Goal: Navigation & Orientation: Find specific page/section

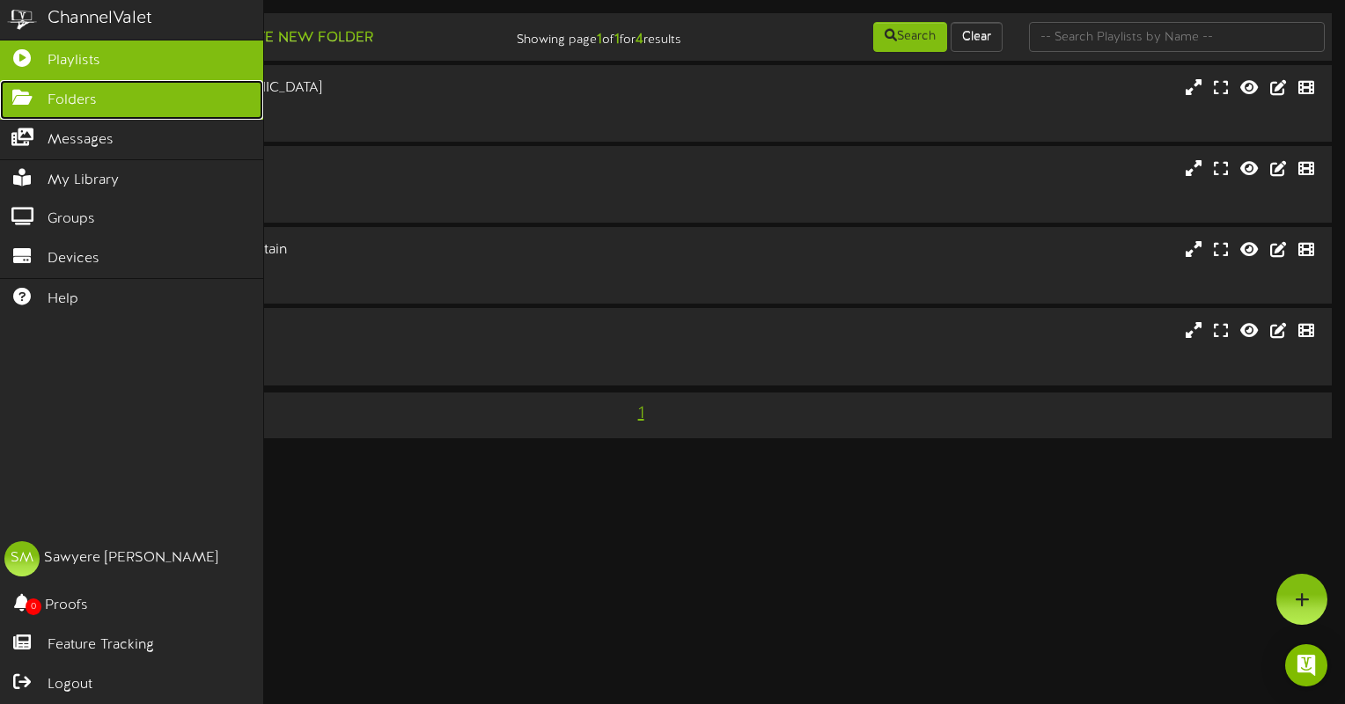
click at [13, 93] on icon at bounding box center [22, 95] width 44 height 13
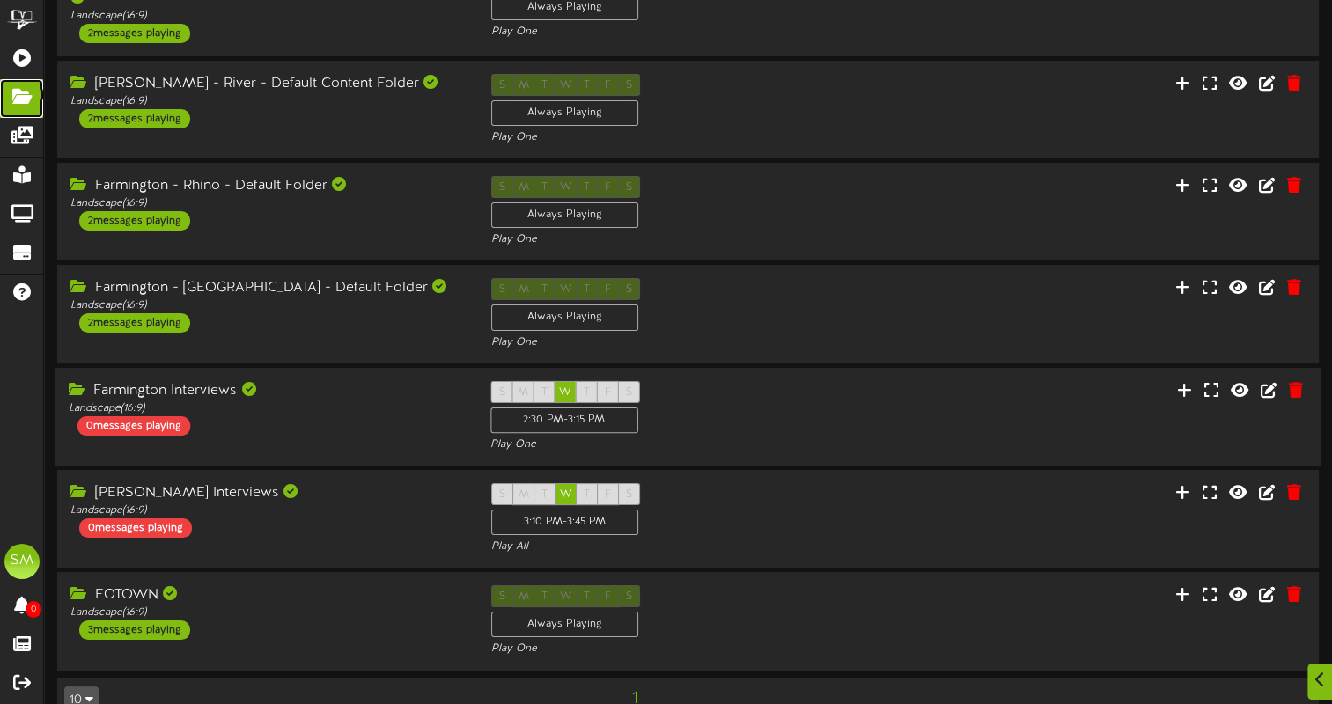
scroll to position [153, 0]
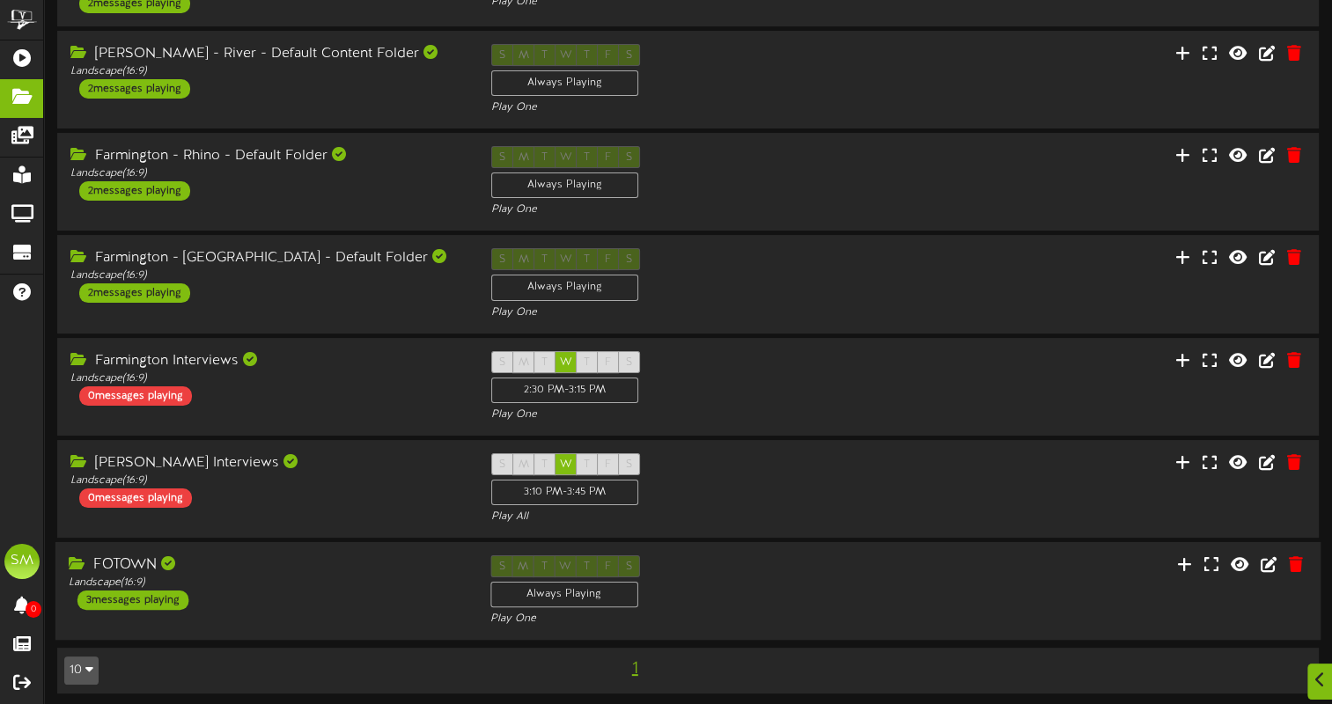
click at [414, 585] on div "FOTOWN Landscape ( 16:9 ) 3 messages playing" at bounding box center [266, 583] width 422 height 55
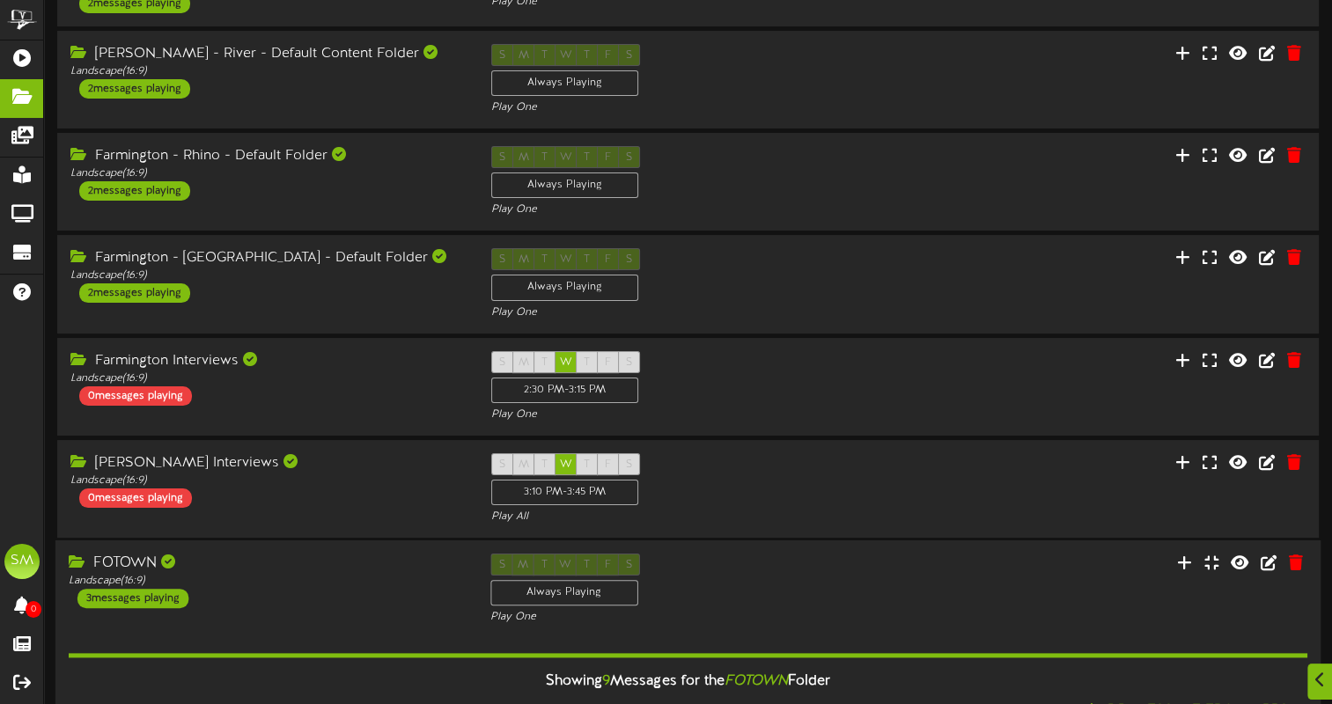
click at [125, 560] on div "FOTOWN" at bounding box center [266, 564] width 395 height 20
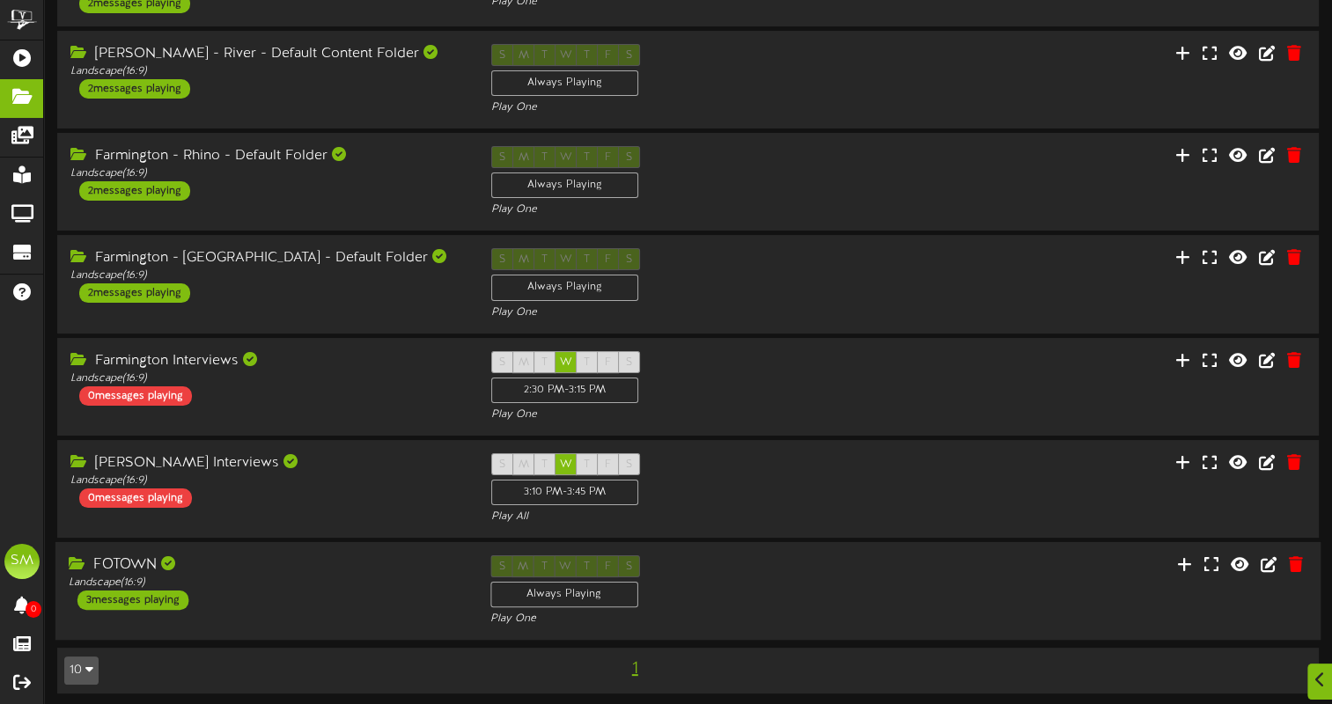
click at [144, 558] on div "FOTOWN" at bounding box center [266, 566] width 395 height 20
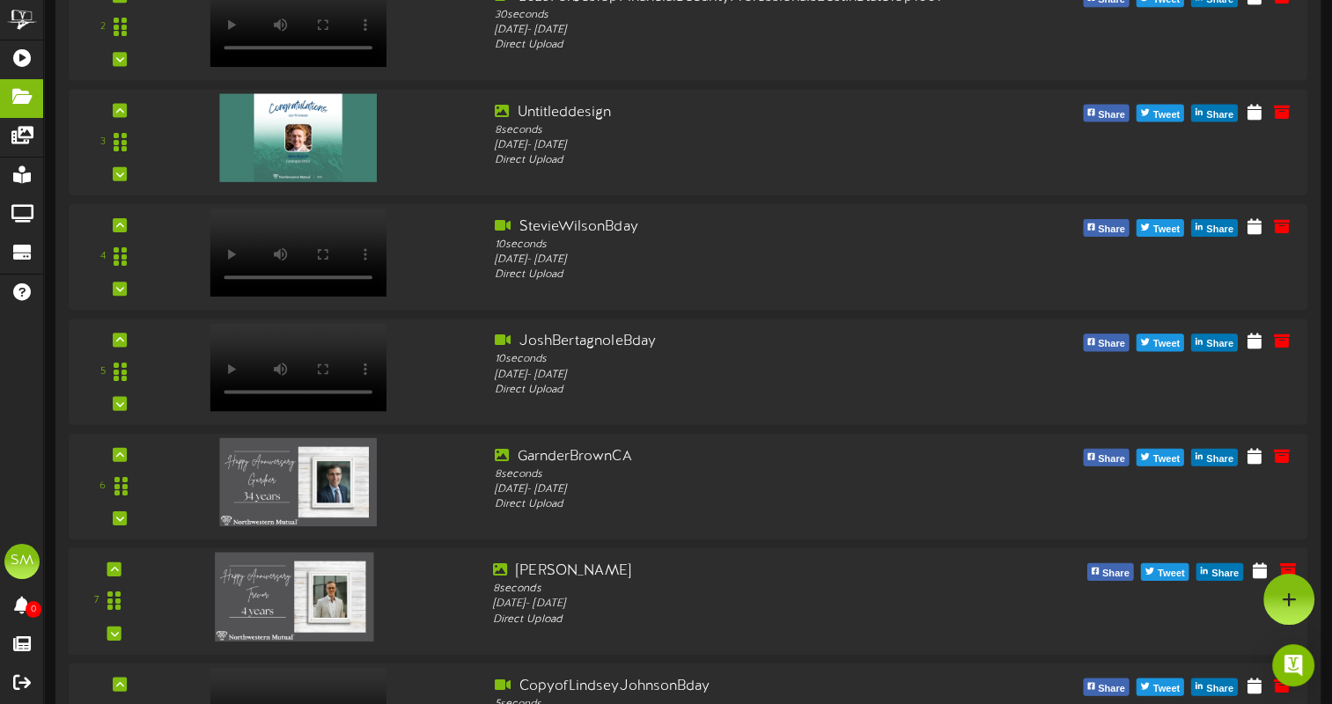
scroll to position [941, 0]
